Goal: Task Accomplishment & Management: Use online tool/utility

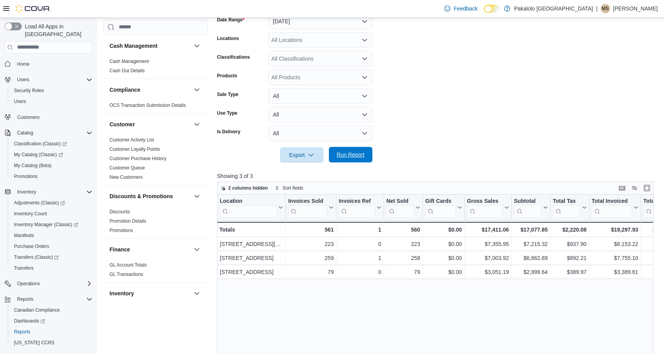
scroll to position [484, 0]
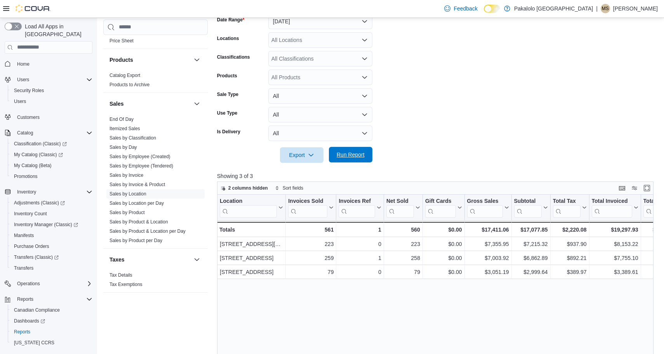
click at [352, 152] on span "Run Report" at bounding box center [351, 155] width 28 height 8
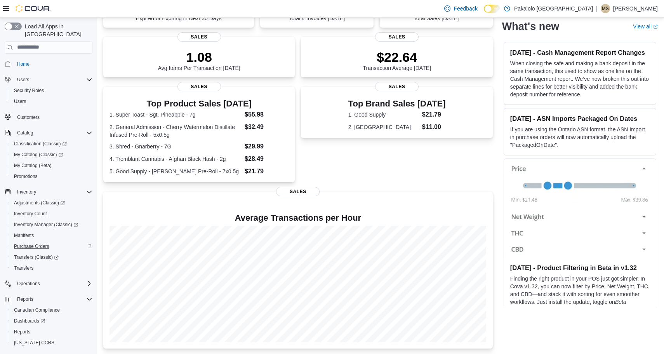
scroll to position [93, 0]
click at [23, 329] on span "Reports" at bounding box center [22, 332] width 16 height 6
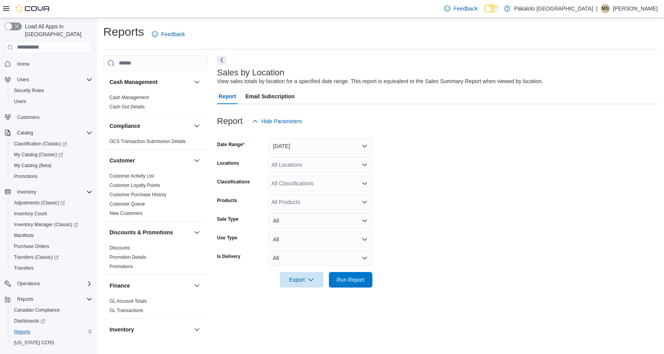
click at [298, 142] on button "[DATE]" at bounding box center [320, 146] width 104 height 16
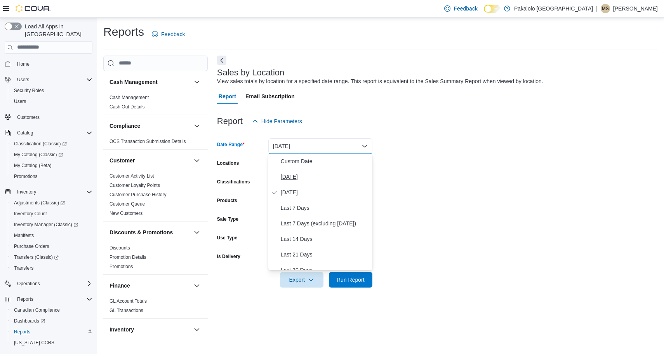
click at [294, 172] on span "[DATE]" at bounding box center [325, 176] width 89 height 9
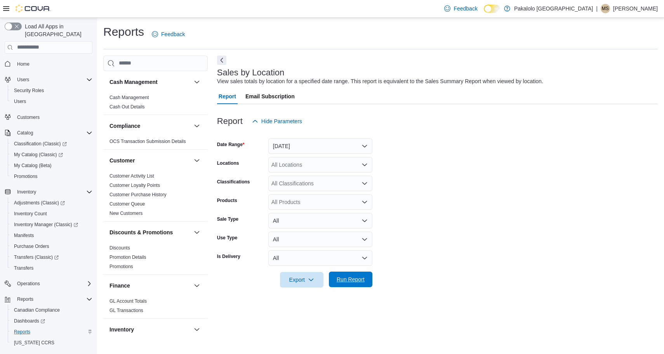
click at [345, 278] on span "Run Report" at bounding box center [351, 279] width 28 height 8
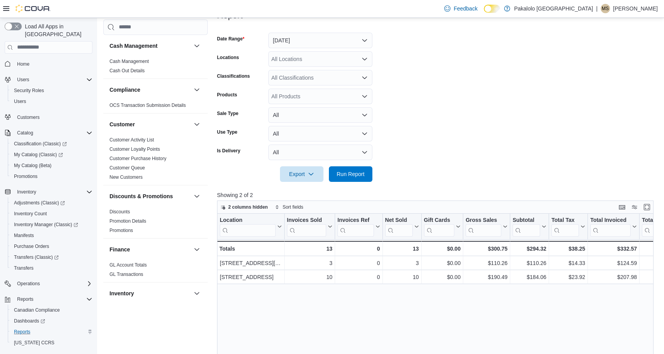
scroll to position [116, 0]
